Goal: Task Accomplishment & Management: Complete application form

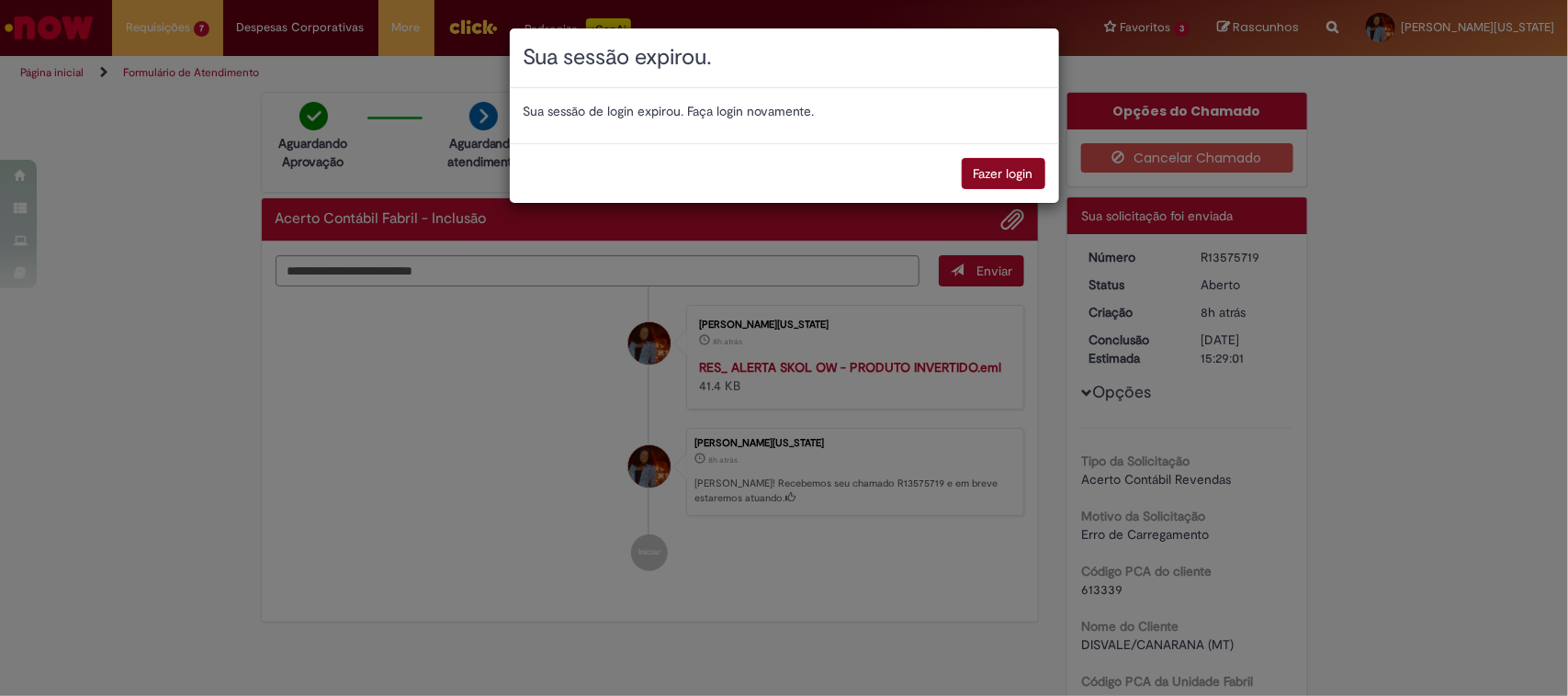
click at [997, 175] on button "Fazer login" at bounding box center [1003, 173] width 84 height 31
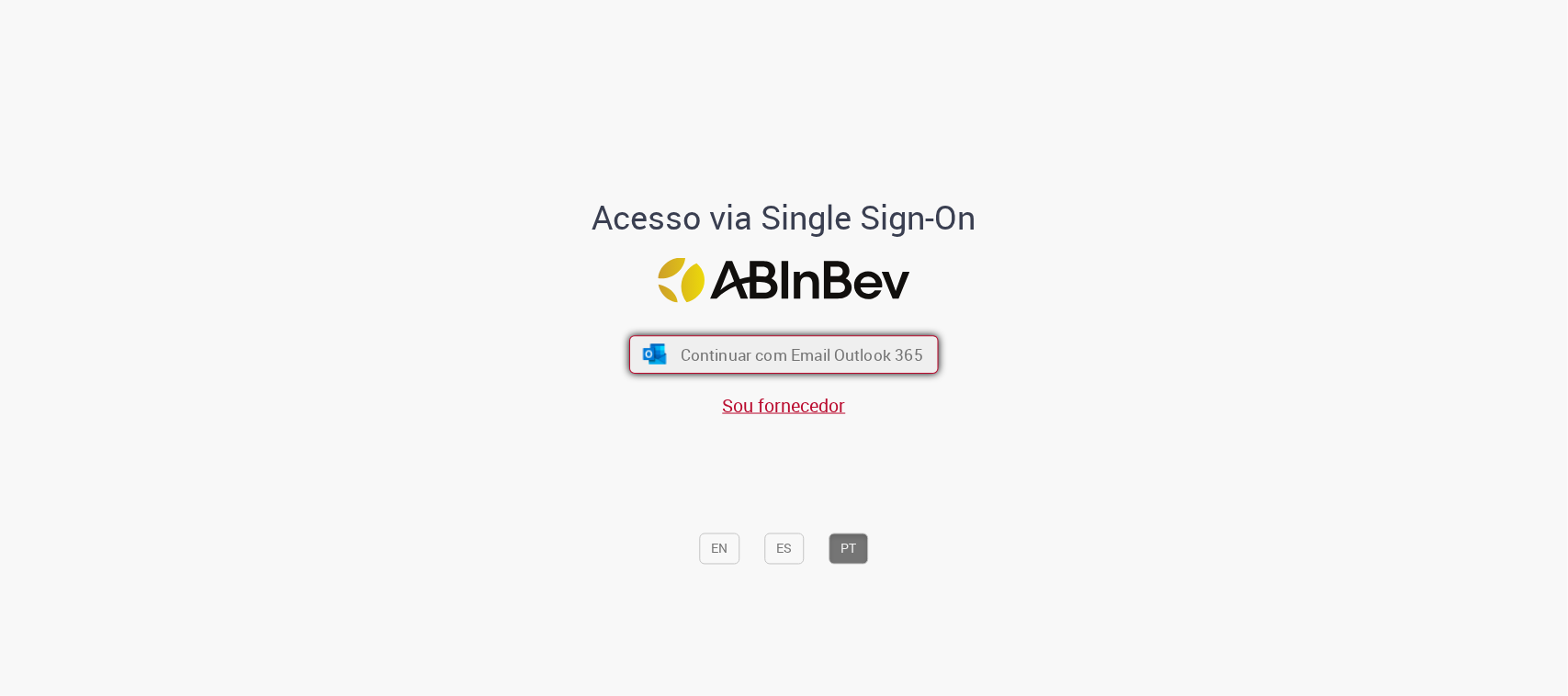
click at [814, 356] on span "Continuar com Email Outlook 365" at bounding box center [801, 355] width 243 height 21
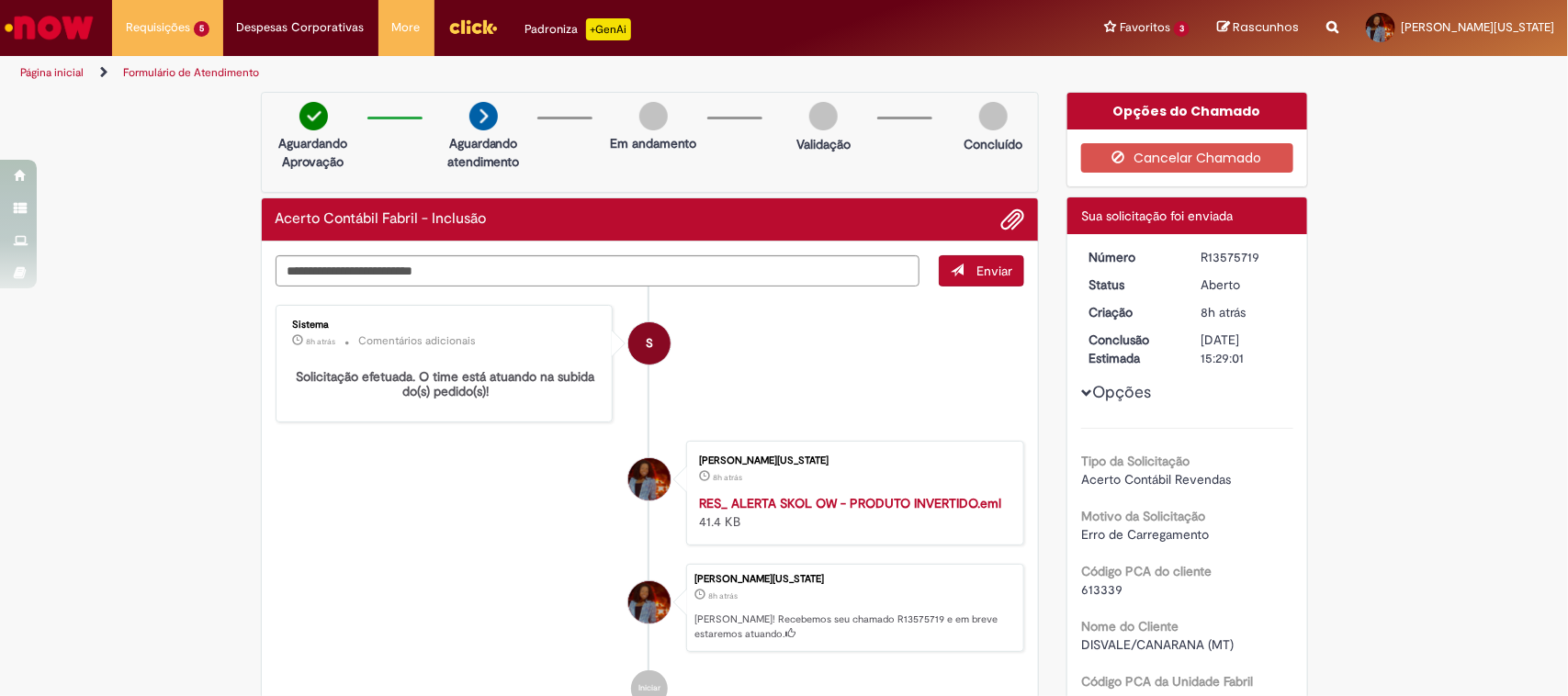
click at [480, 21] on img "Menu Cabeçalho" at bounding box center [472, 26] width 50 height 27
